Goal: Information Seeking & Learning: Learn about a topic

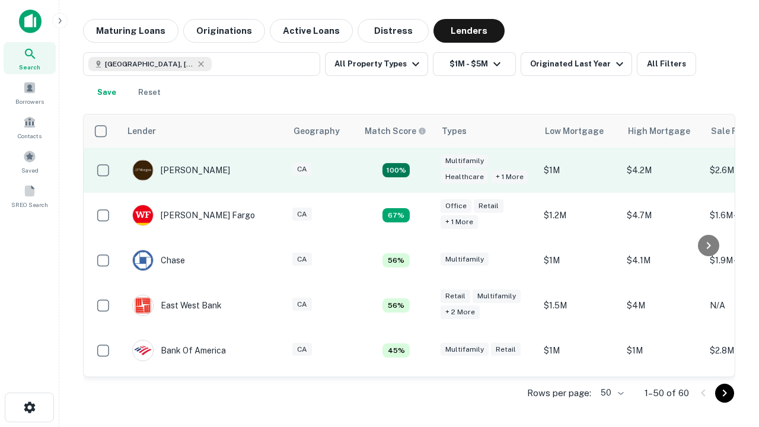
click at [421, 170] on td "100%" at bounding box center [396, 170] width 77 height 45
